Goal: Book appointment/travel/reservation

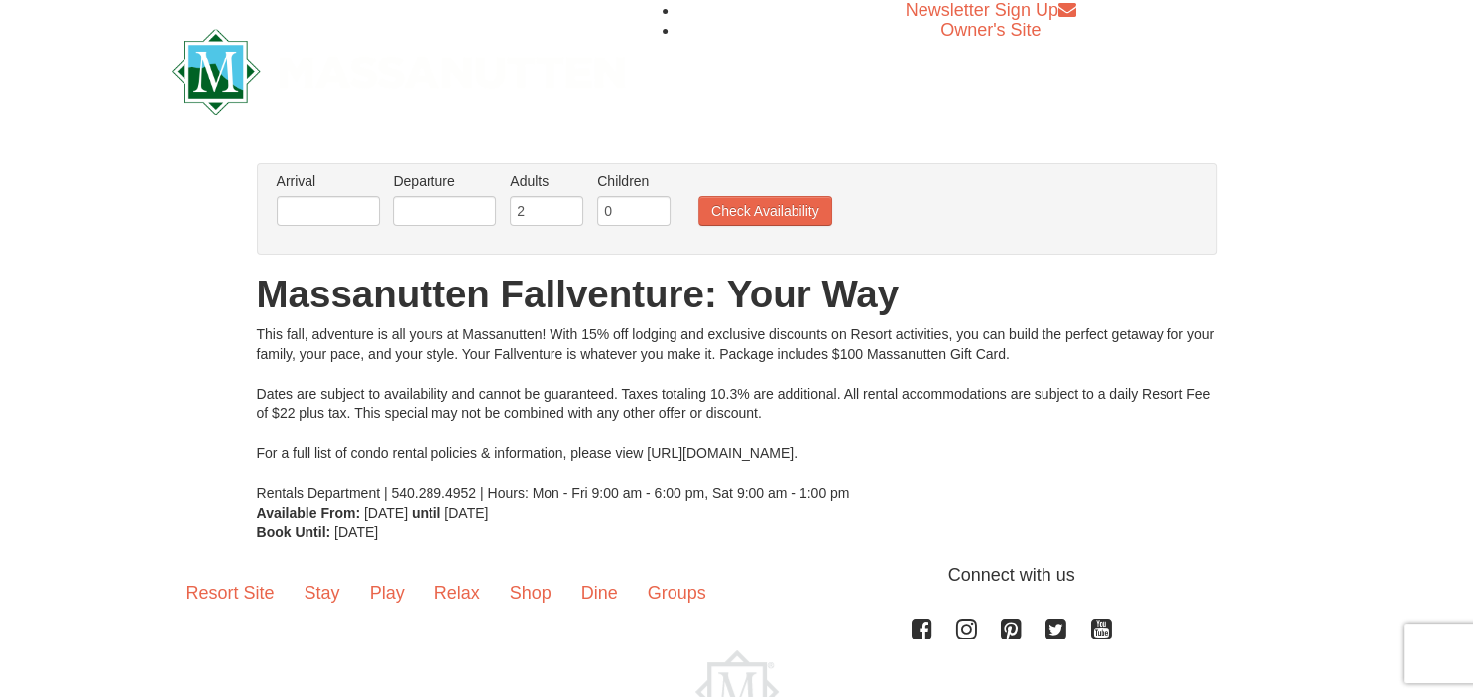
click at [201, 394] on div "× From: To: Adults: 2 Children: 0 Change Arrival Please format dates MM/DD/YYYY…" at bounding box center [736, 352] width 1473 height 419
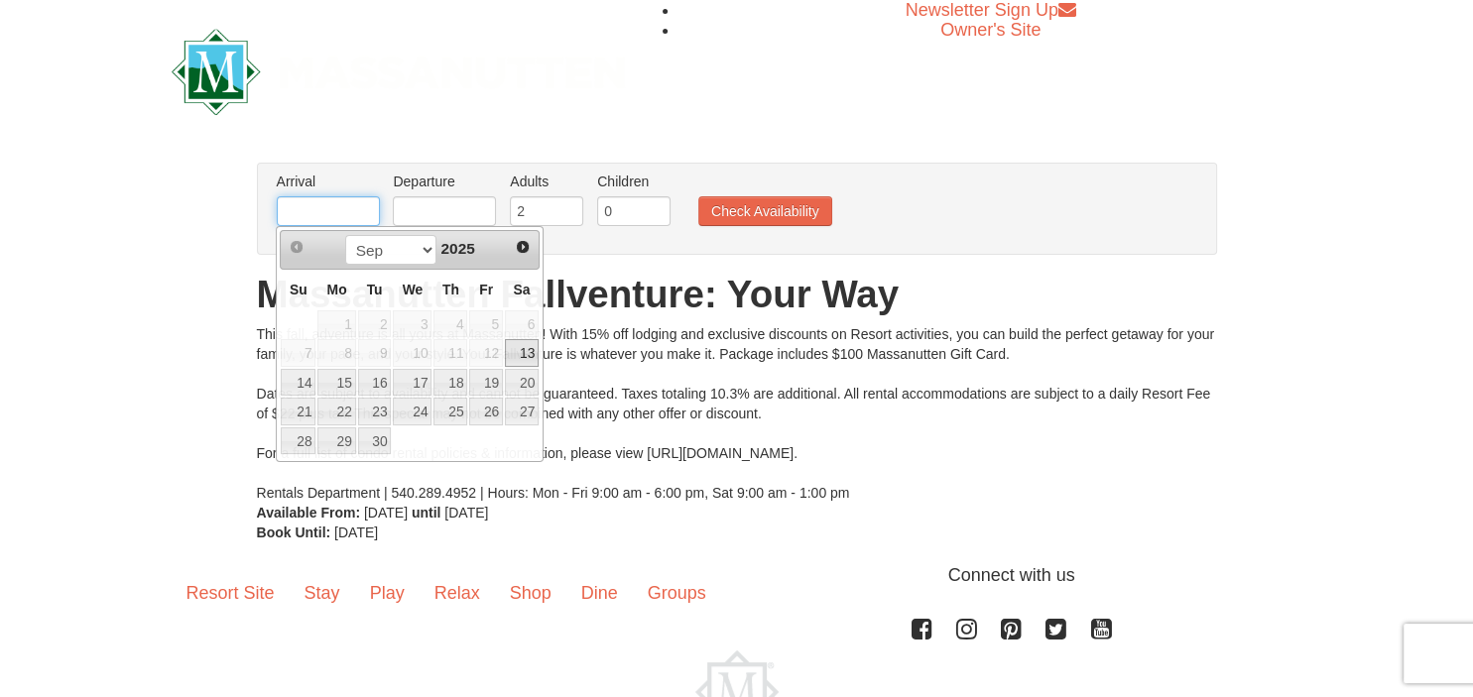
click at [300, 210] on input "text" at bounding box center [328, 211] width 103 height 30
click at [524, 411] on link "27" at bounding box center [522, 412] width 34 height 28
type input "[DATE]"
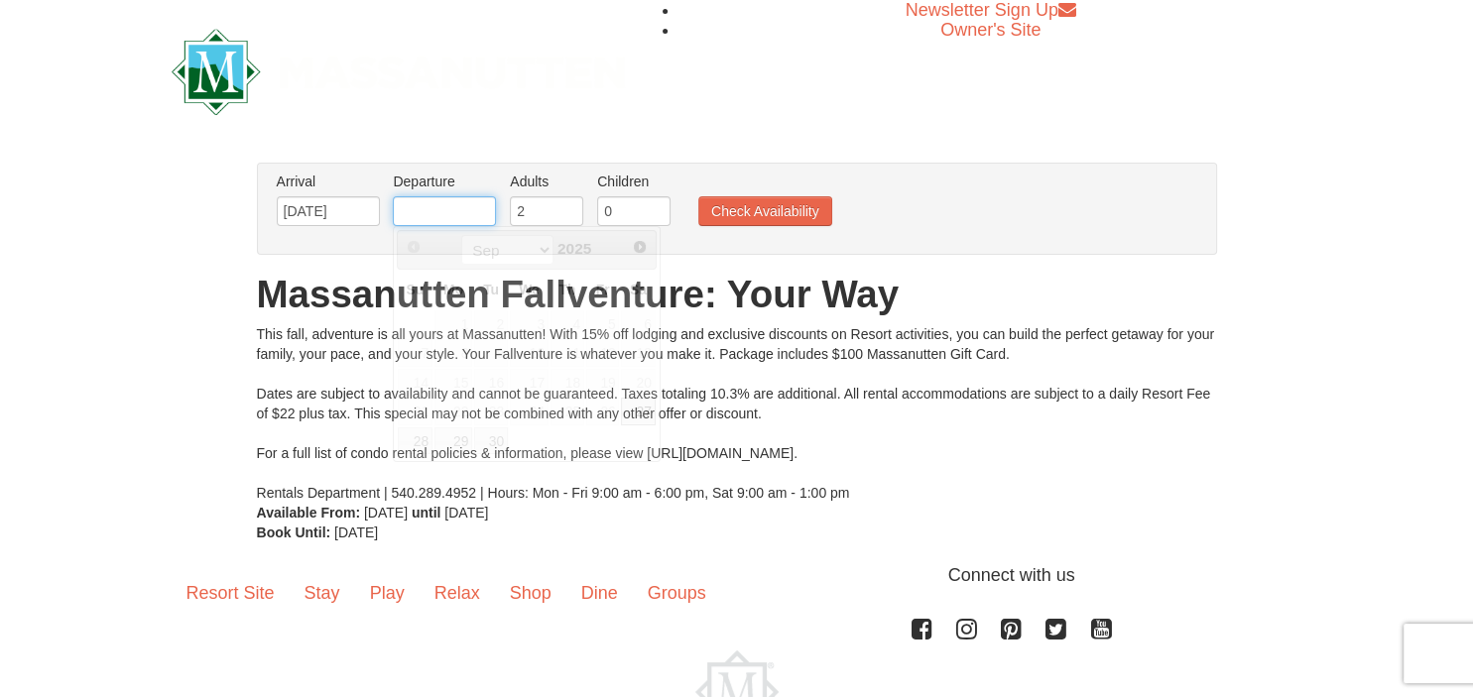
click at [418, 211] on input "text" at bounding box center [444, 211] width 103 height 30
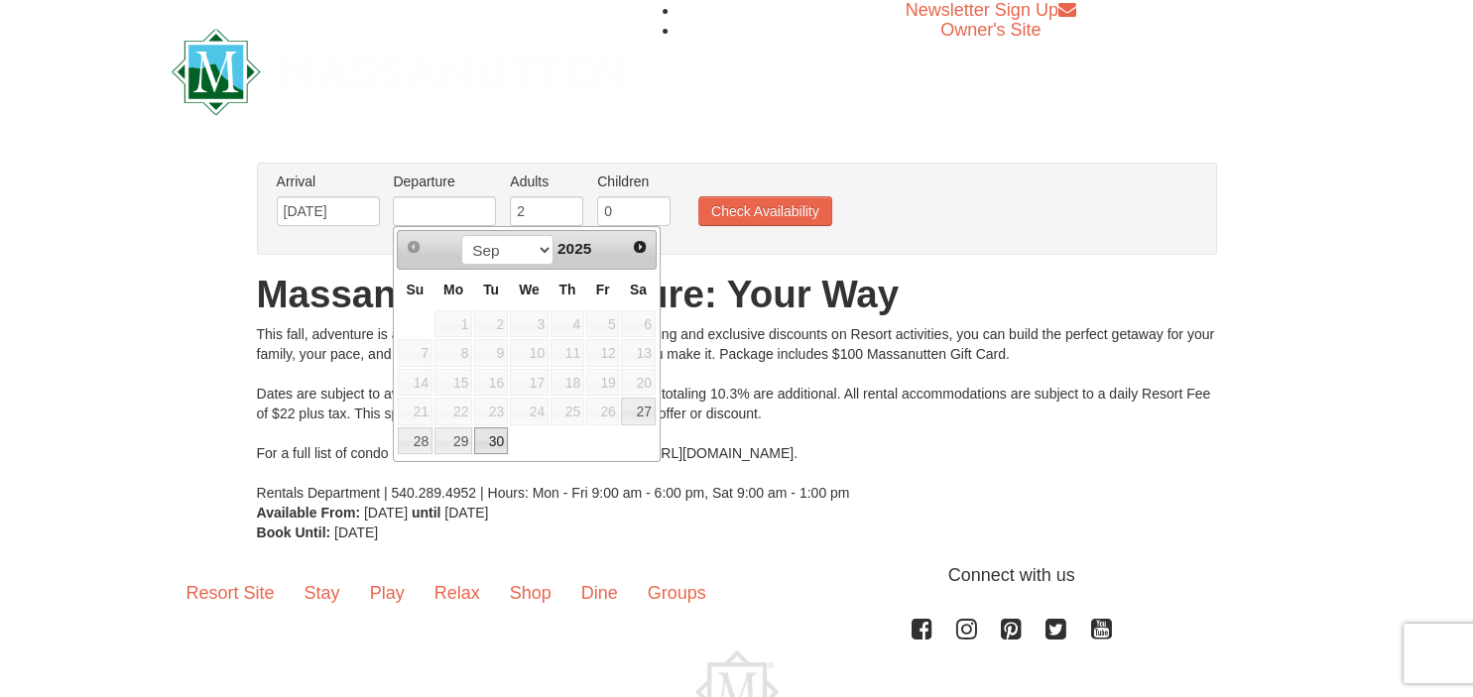
click at [498, 442] on link "30" at bounding box center [491, 441] width 34 height 28
type input "[DATE]"
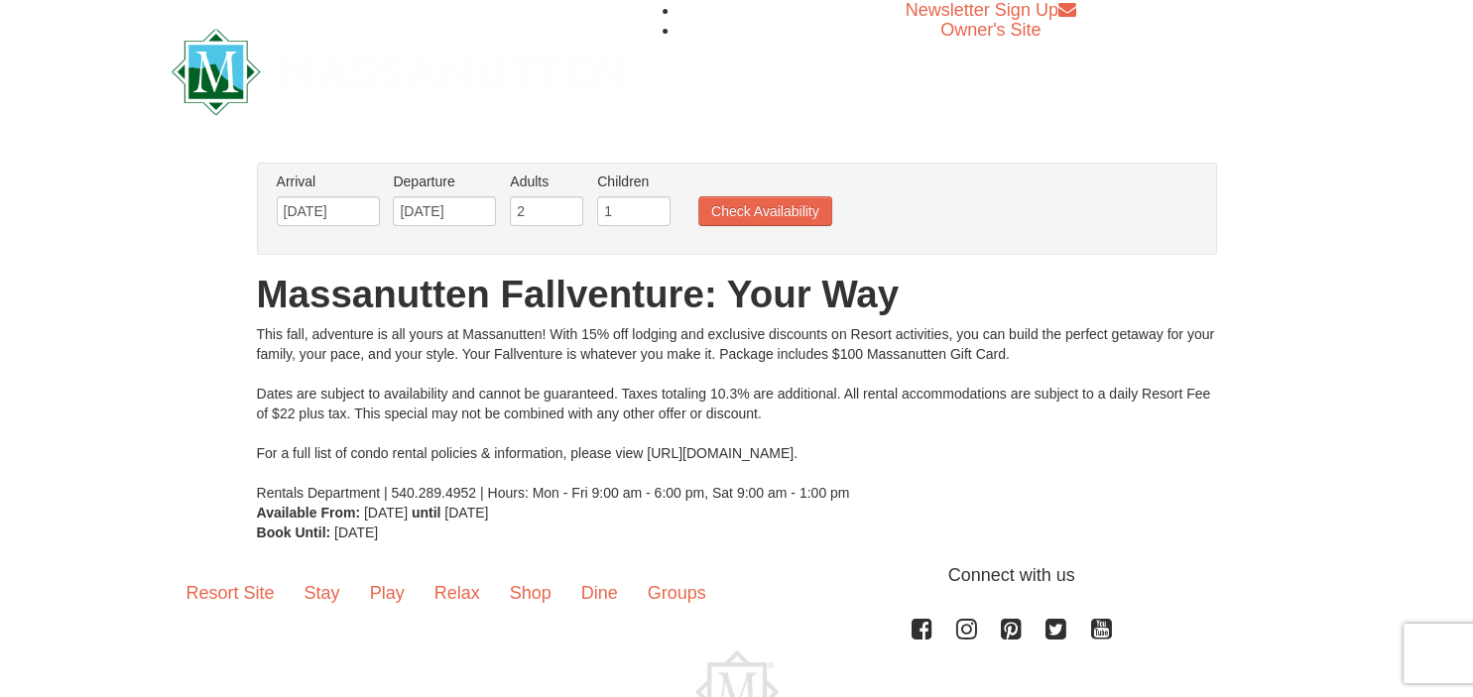
click at [654, 209] on input "1" at bounding box center [633, 211] width 73 height 30
type input "2"
click at [654, 209] on input "2" at bounding box center [633, 211] width 73 height 30
click at [751, 214] on button "Check Availability" at bounding box center [765, 211] width 134 height 30
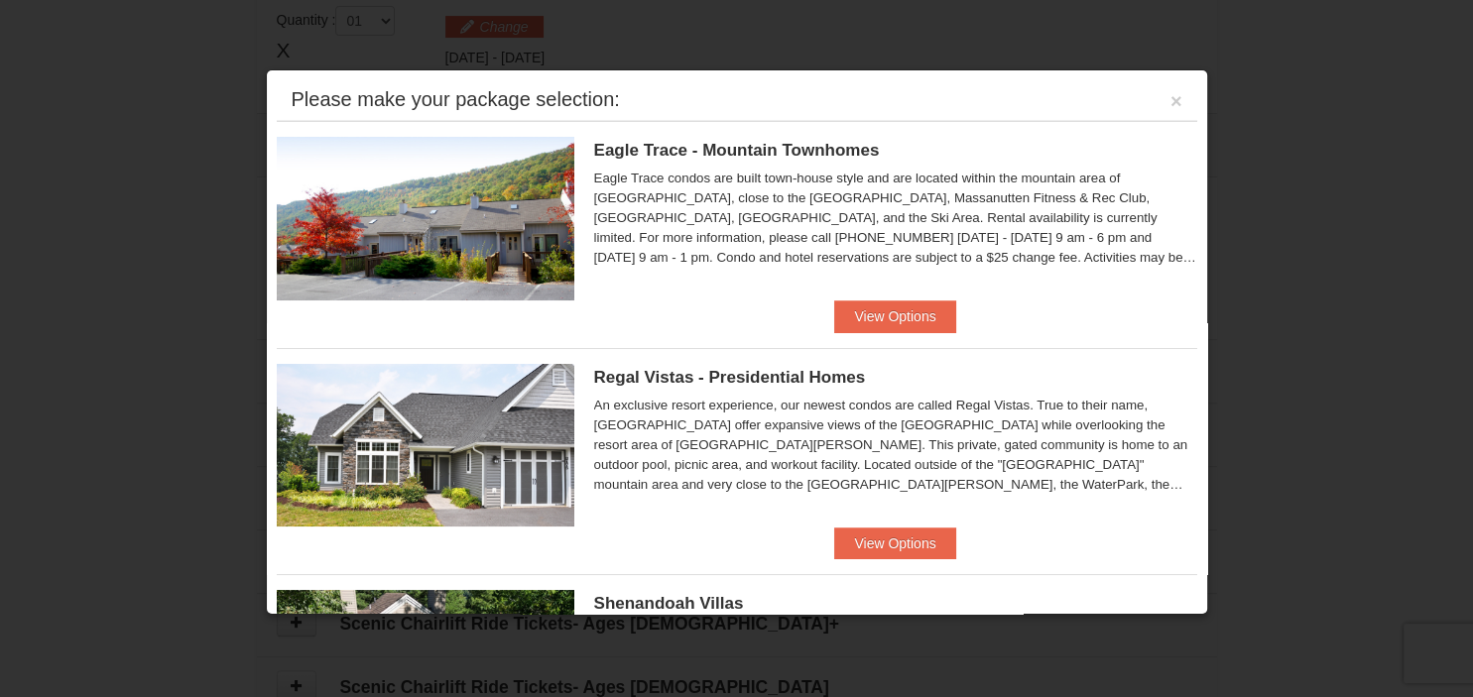
scroll to position [657, 0]
click at [1056, 459] on div "An exclusive resort experience, our newest condos are called Regal Vistas. True…" at bounding box center [895, 445] width 603 height 99
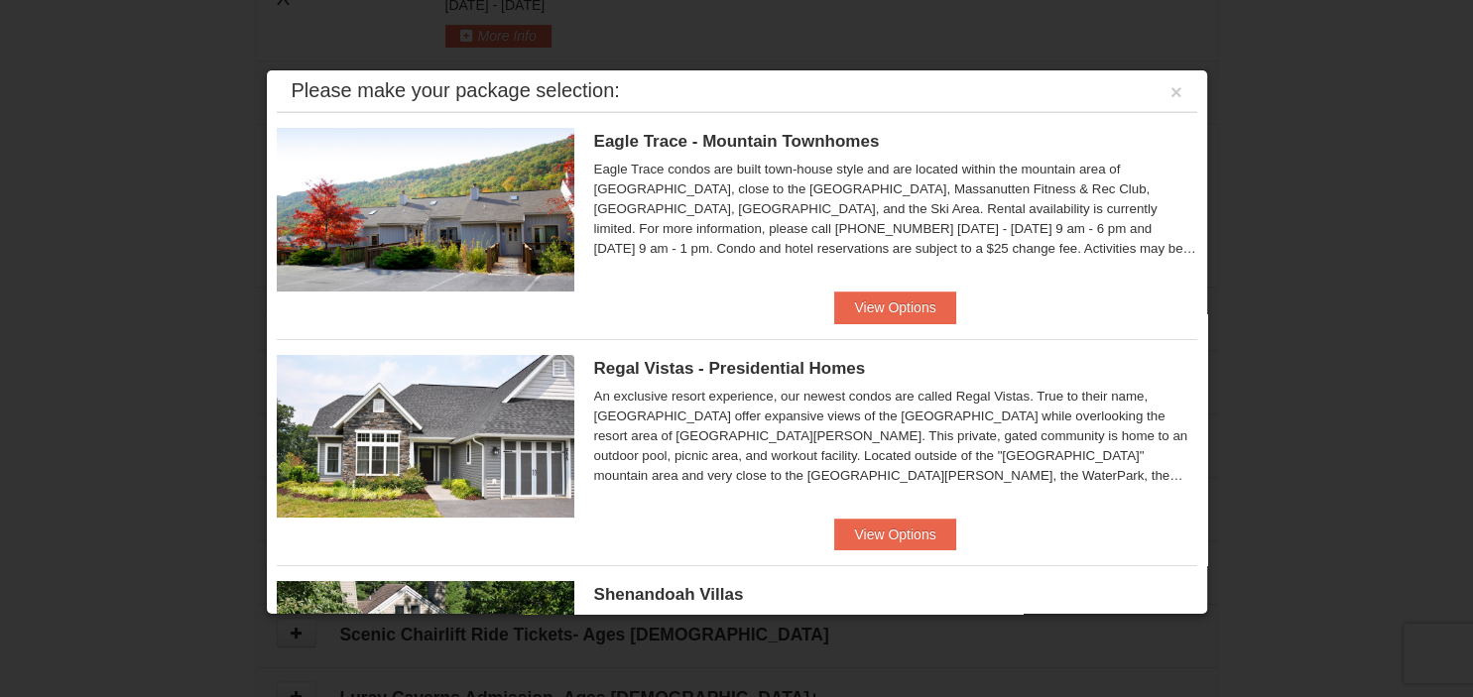
scroll to position [0, 0]
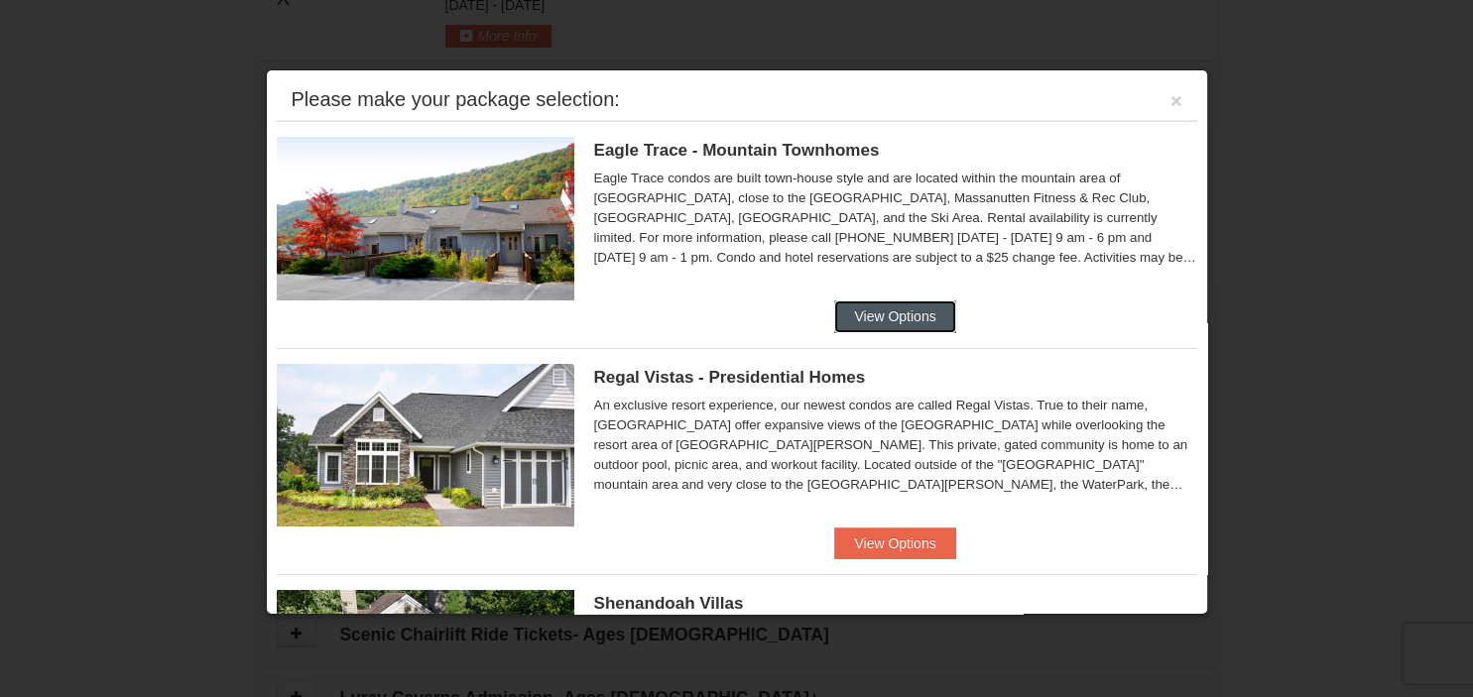
click at [902, 318] on button "View Options" at bounding box center [894, 316] width 121 height 32
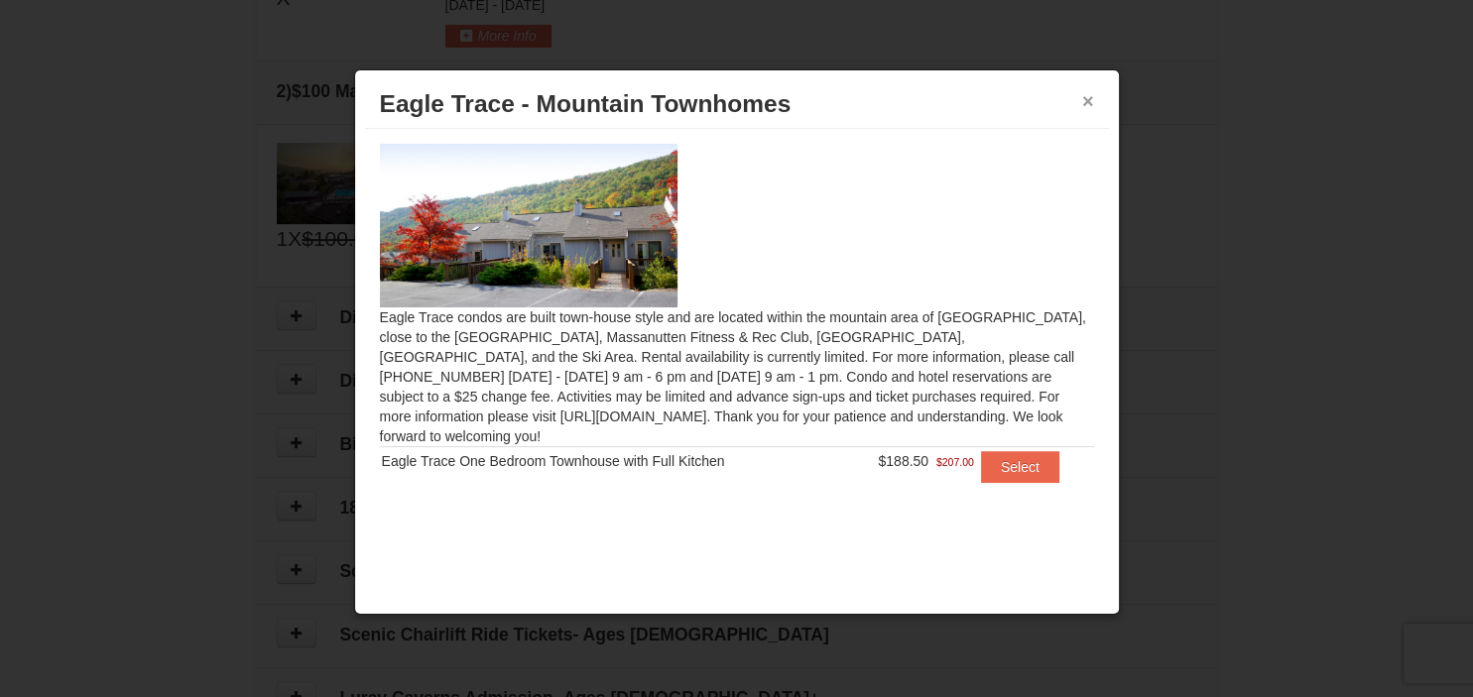
click at [1085, 104] on button "×" at bounding box center [1088, 101] width 12 height 20
